Goal: Transaction & Acquisition: Book appointment/travel/reservation

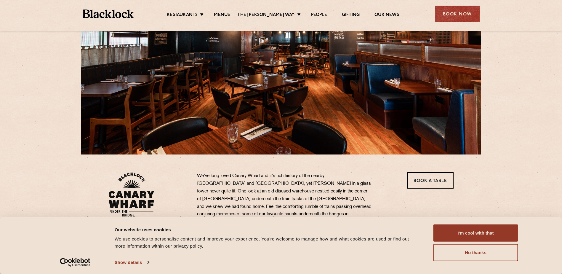
scroll to position [59, 0]
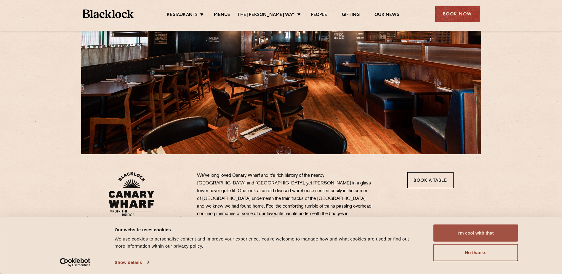
click at [468, 234] on button "I'm cool with that" at bounding box center [475, 232] width 85 height 17
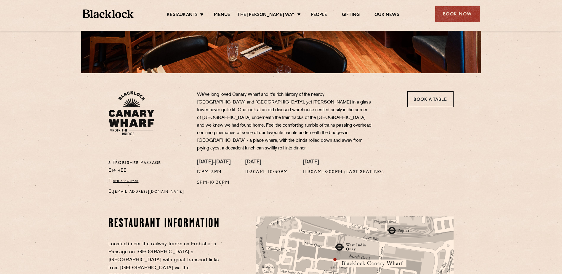
scroll to position [148, 0]
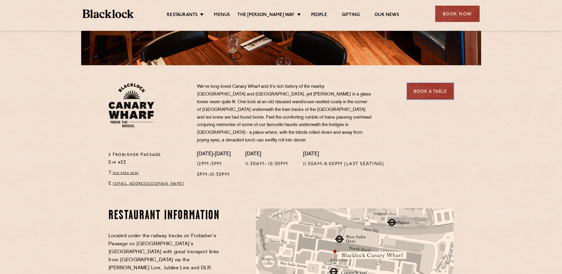
click at [422, 93] on link "Book a Table" at bounding box center [430, 91] width 47 height 16
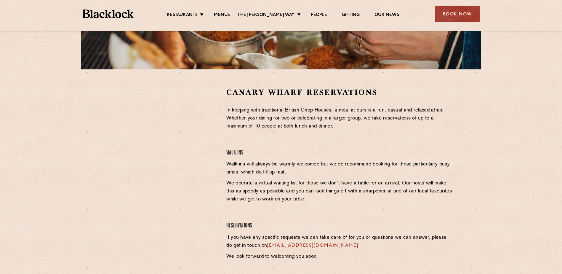
scroll to position [148, 0]
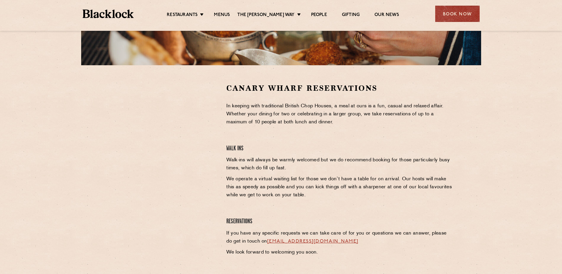
click at [212, 181] on div at bounding box center [163, 171] width 118 height 176
click at [209, 178] on div at bounding box center [163, 171] width 118 height 176
